Goal: Task Accomplishment & Management: Use online tool/utility

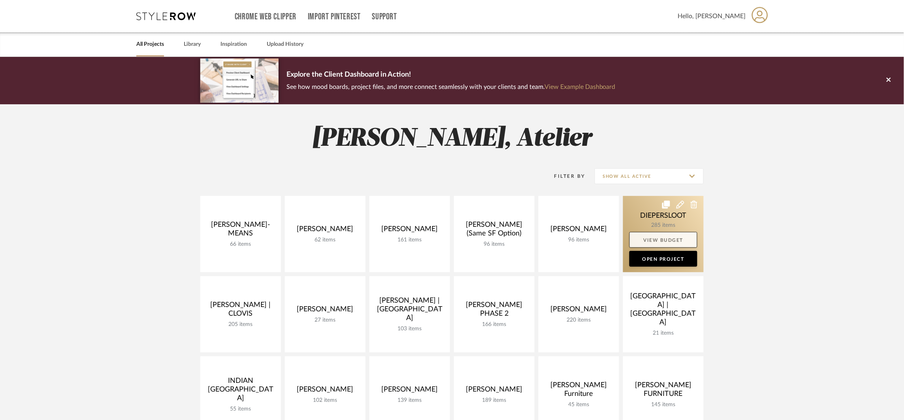
scroll to position [2, 0]
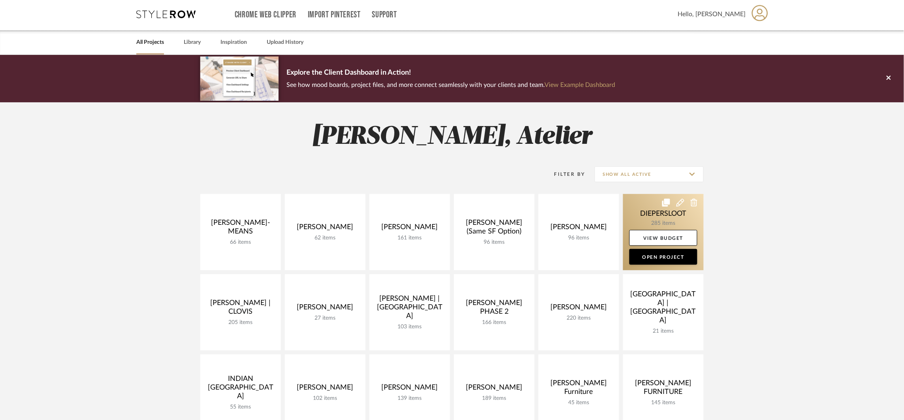
click at [648, 215] on link at bounding box center [663, 232] width 81 height 76
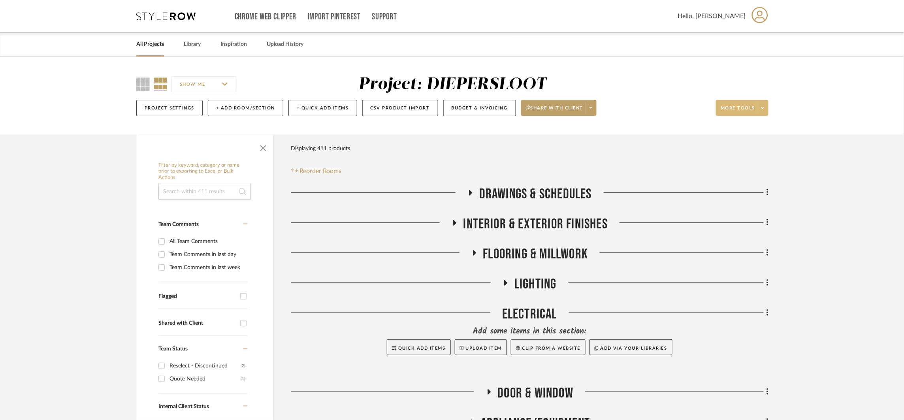
click at [764, 100] on button "More tools" at bounding box center [742, 108] width 53 height 16
click at [756, 219] on button "Export To Excel" at bounding box center [749, 224] width 67 height 19
click at [142, 43] on link "All Projects" at bounding box center [150, 44] width 28 height 11
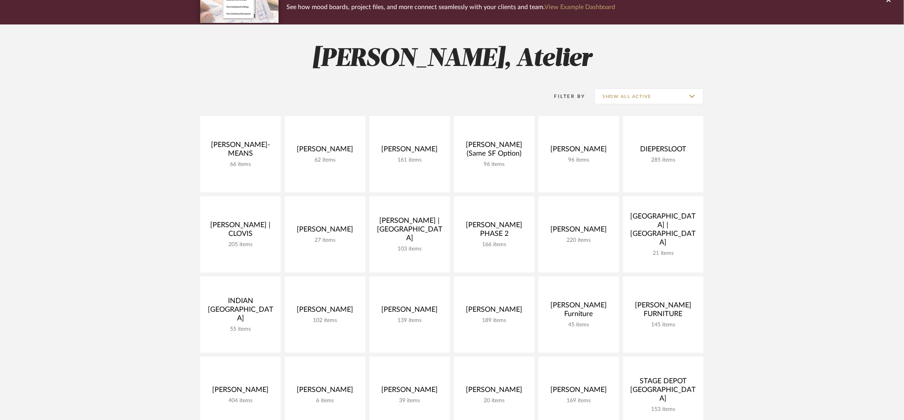
scroll to position [101, 0]
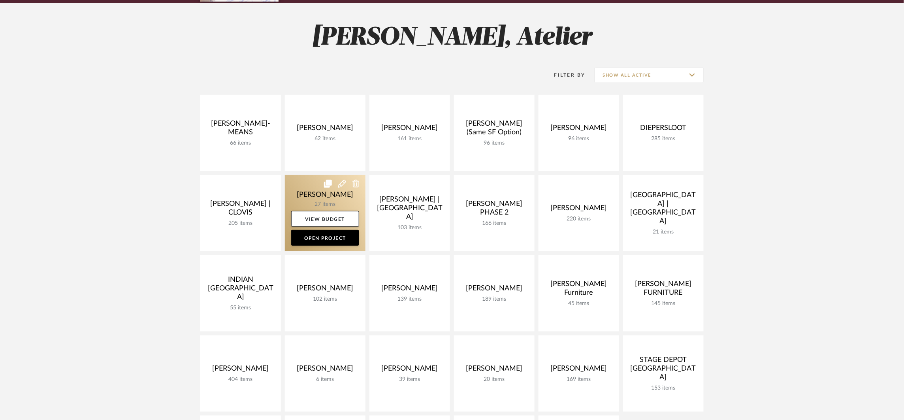
click at [322, 190] on link at bounding box center [325, 213] width 81 height 76
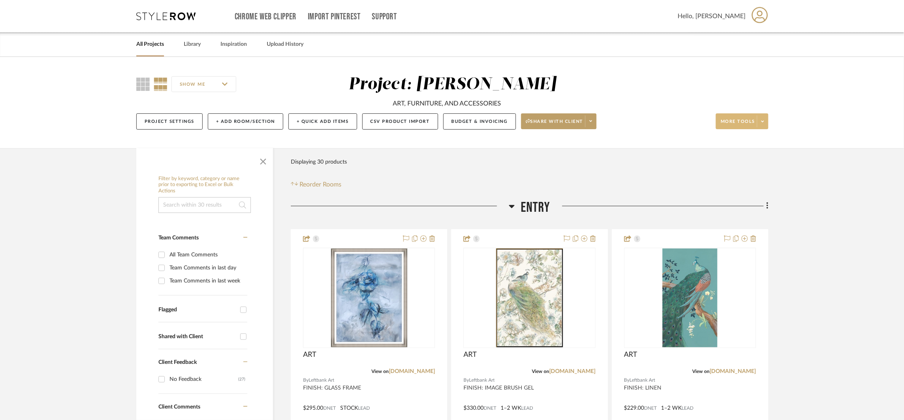
click at [761, 126] on span at bounding box center [762, 121] width 11 height 12
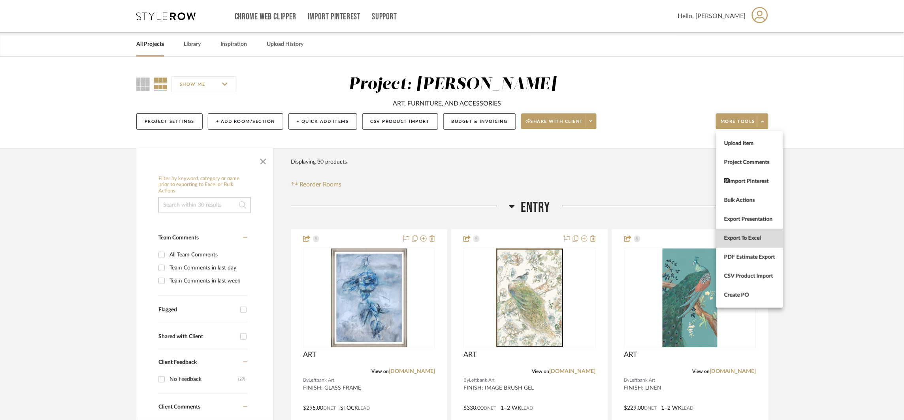
click at [747, 237] on span "Export To Excel" at bounding box center [749, 238] width 51 height 7
